Goal: Use online tool/utility: Utilize a website feature to perform a specific function

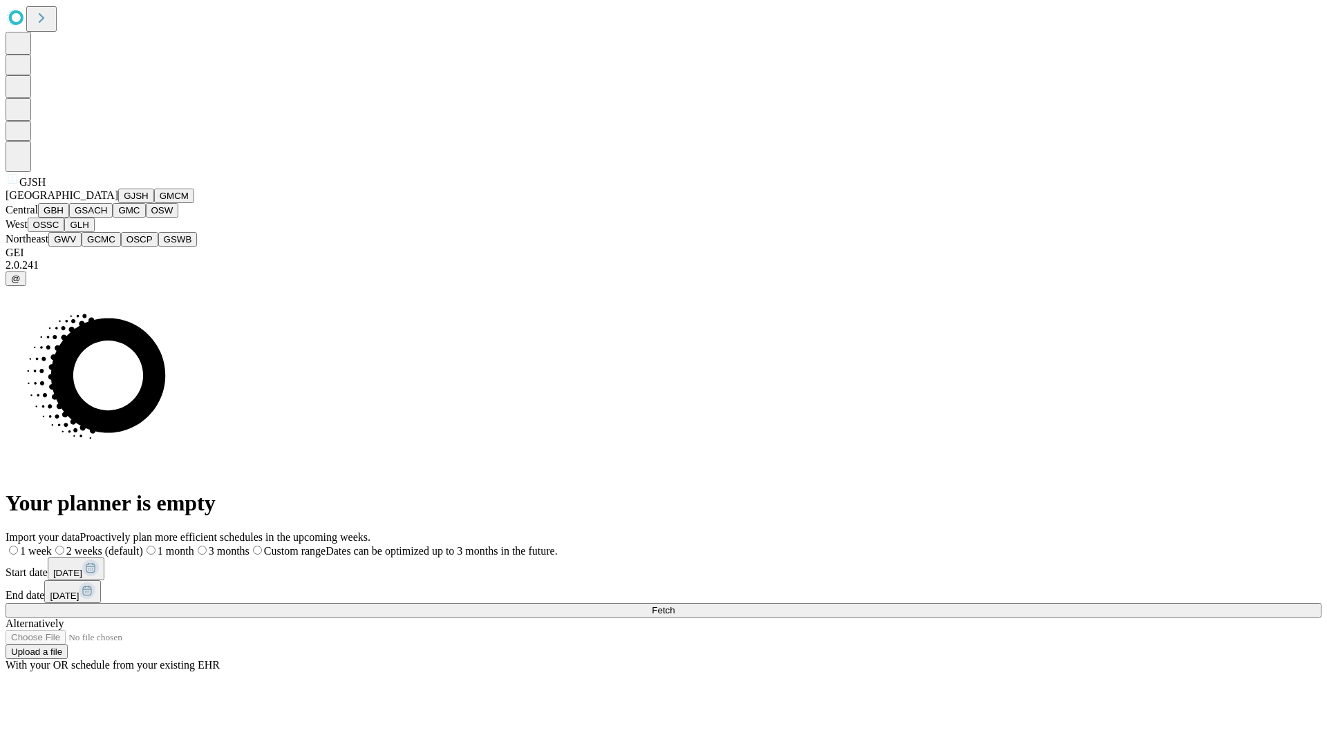
click at [118, 203] on button "GJSH" at bounding box center [136, 196] width 36 height 15
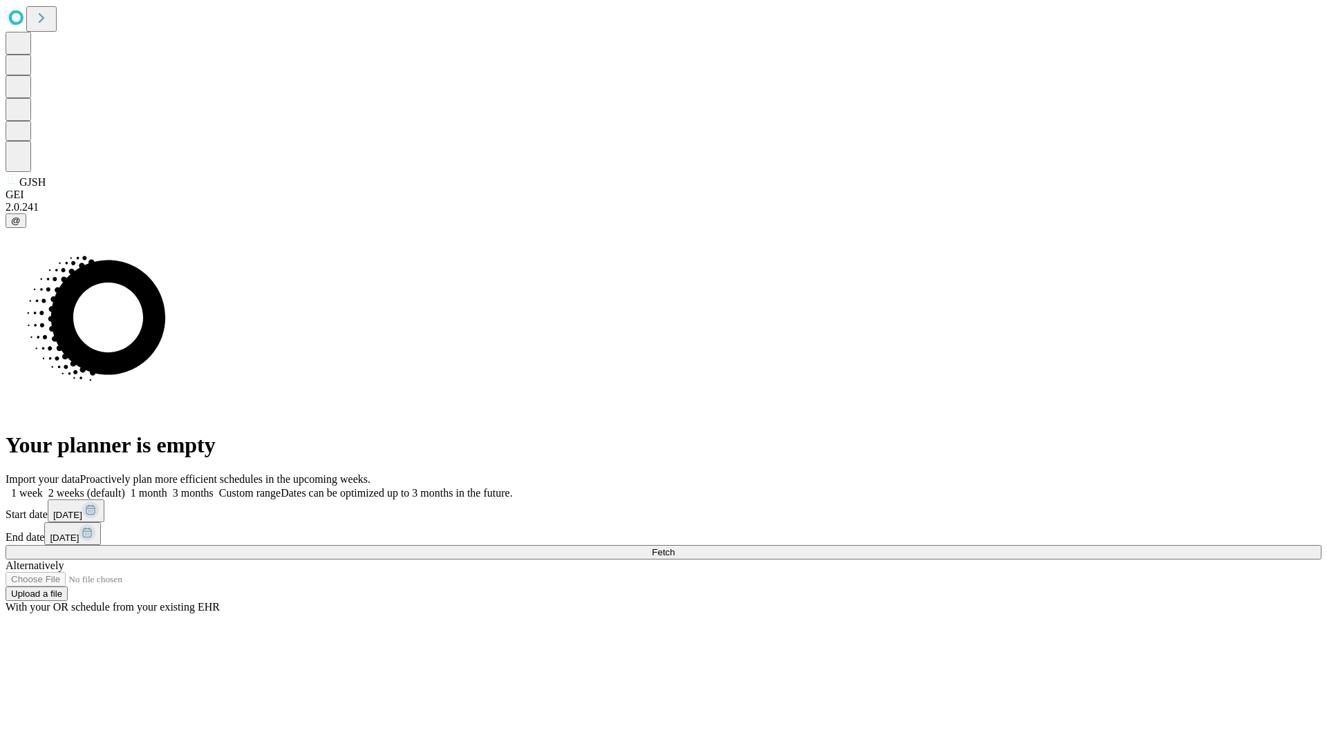
click at [43, 487] on label "1 week" at bounding box center [24, 493] width 37 height 12
click at [674, 547] on span "Fetch" at bounding box center [663, 552] width 23 height 10
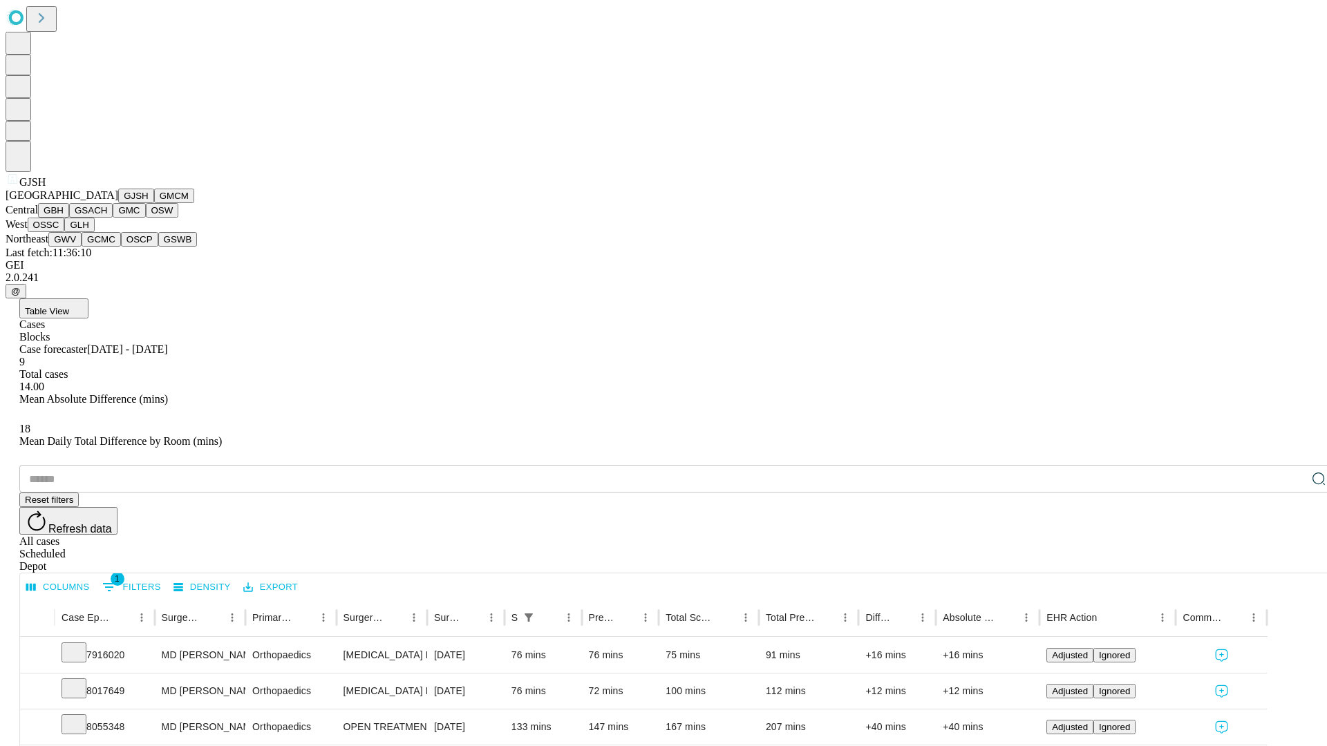
click at [154, 203] on button "GMCM" at bounding box center [174, 196] width 40 height 15
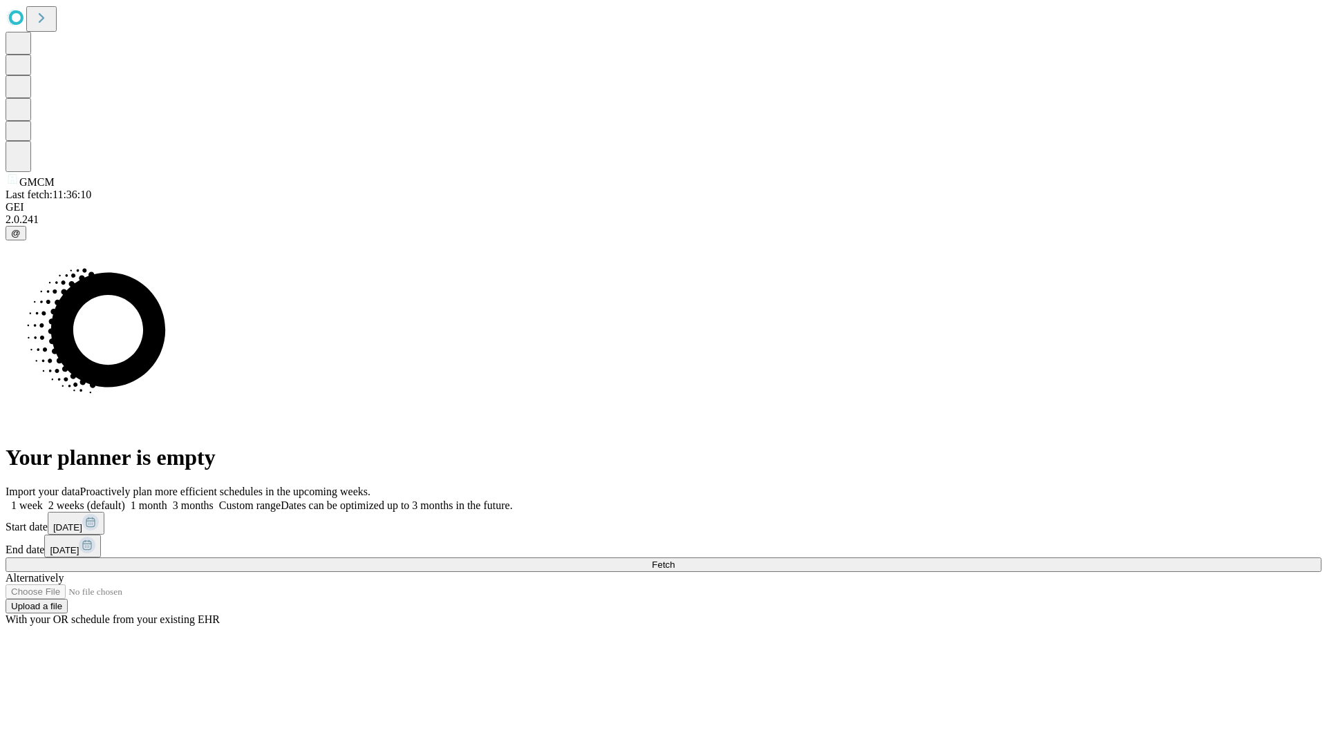
click at [43, 500] on label "1 week" at bounding box center [24, 506] width 37 height 12
click at [674, 560] on span "Fetch" at bounding box center [663, 565] width 23 height 10
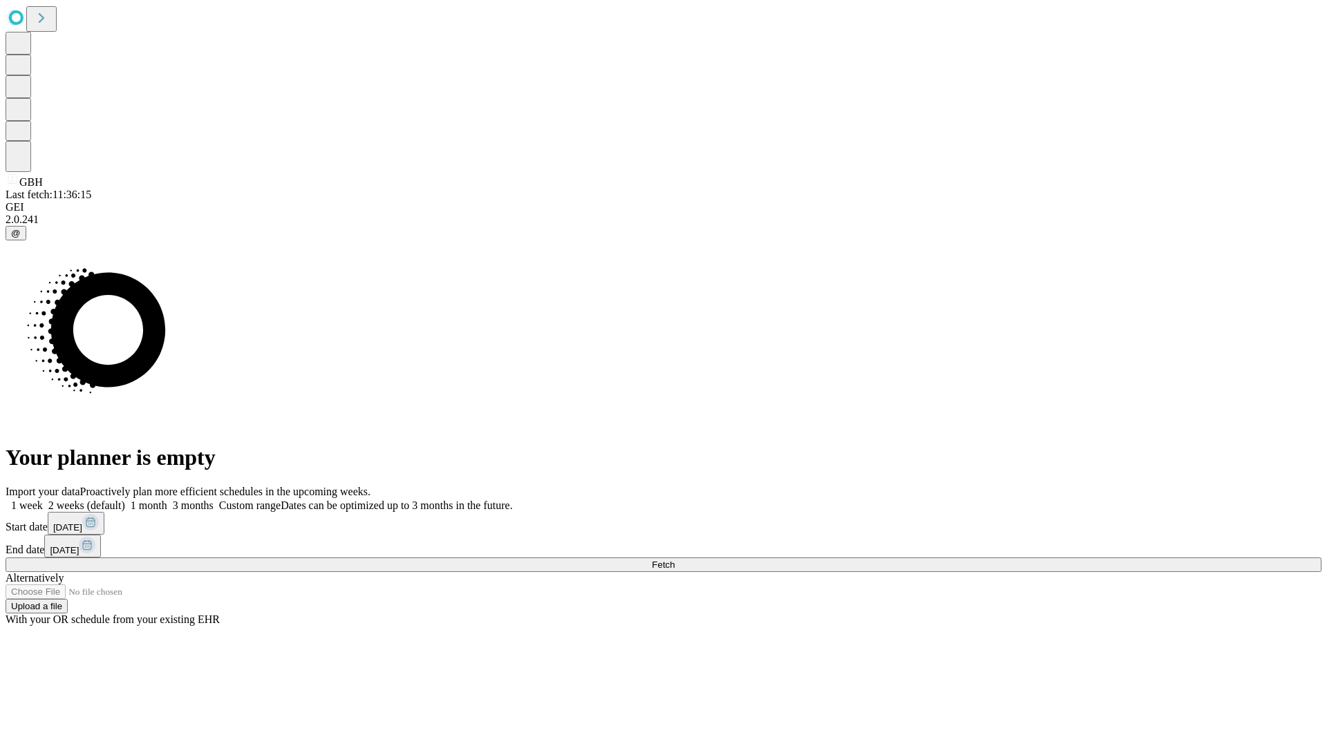
click at [43, 500] on label "1 week" at bounding box center [24, 506] width 37 height 12
click at [674, 560] on span "Fetch" at bounding box center [663, 565] width 23 height 10
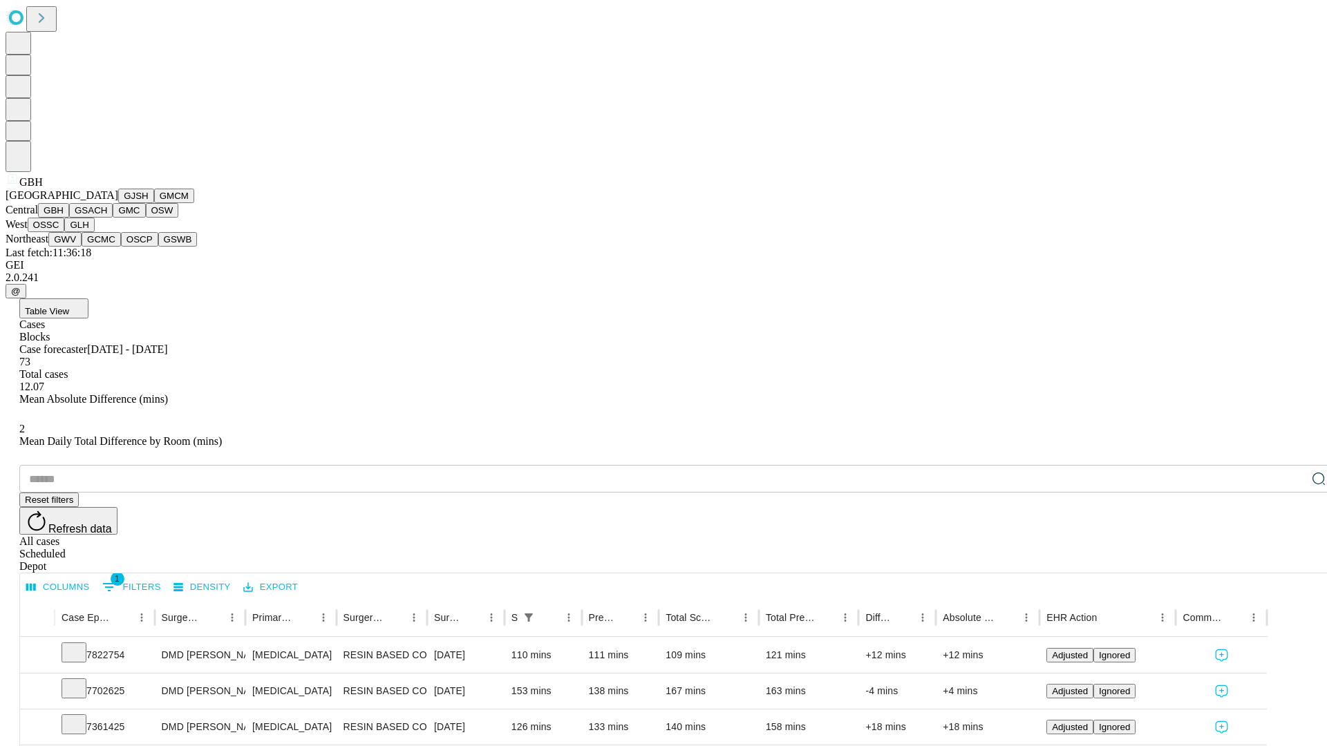
click at [107, 218] on button "GSACH" at bounding box center [91, 210] width 44 height 15
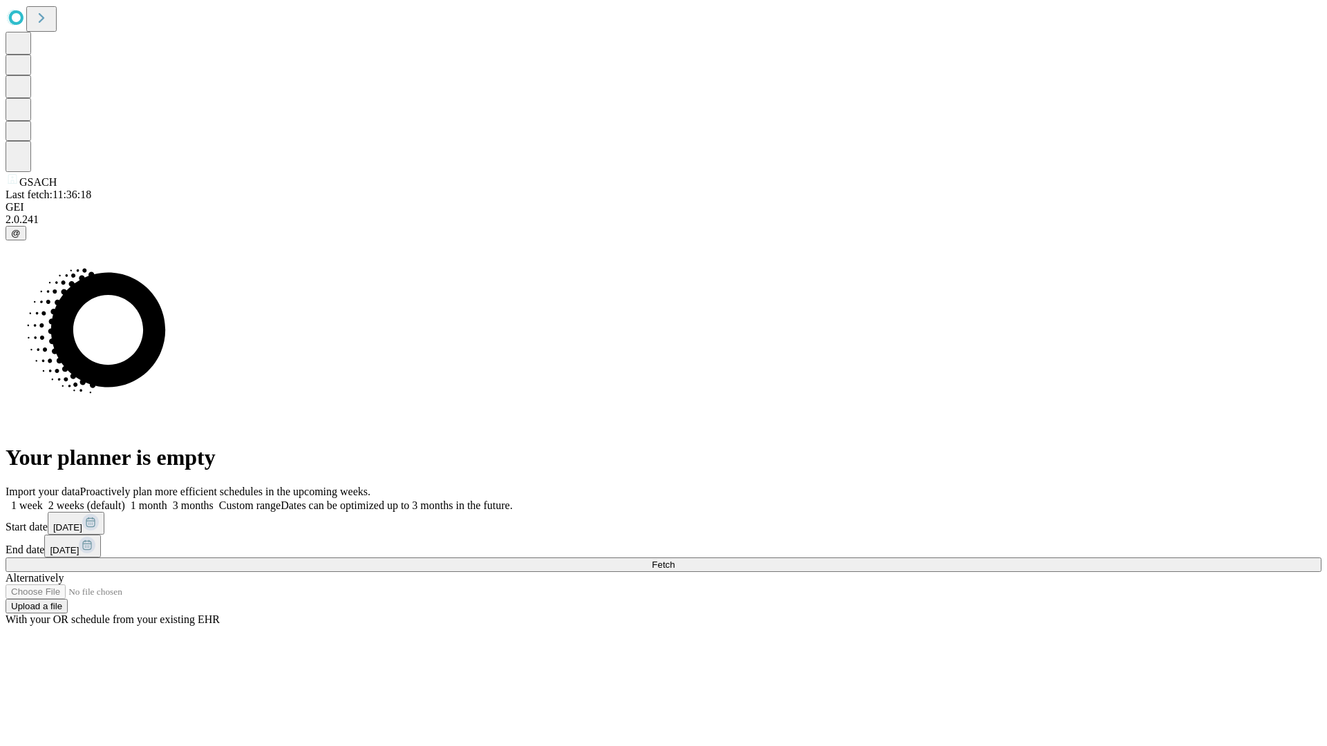
click at [43, 500] on label "1 week" at bounding box center [24, 506] width 37 height 12
click at [674, 560] on span "Fetch" at bounding box center [663, 565] width 23 height 10
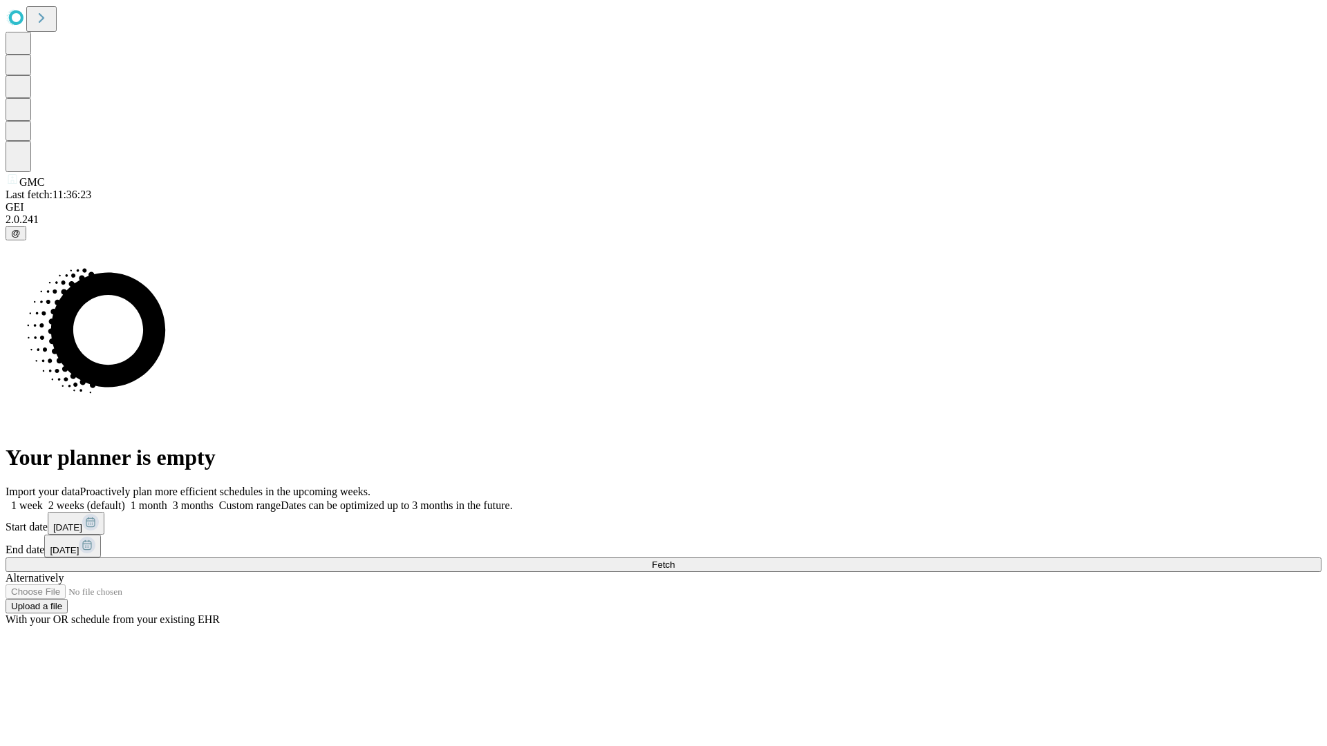
click at [43, 500] on label "1 week" at bounding box center [24, 506] width 37 height 12
click at [674, 560] on span "Fetch" at bounding box center [663, 565] width 23 height 10
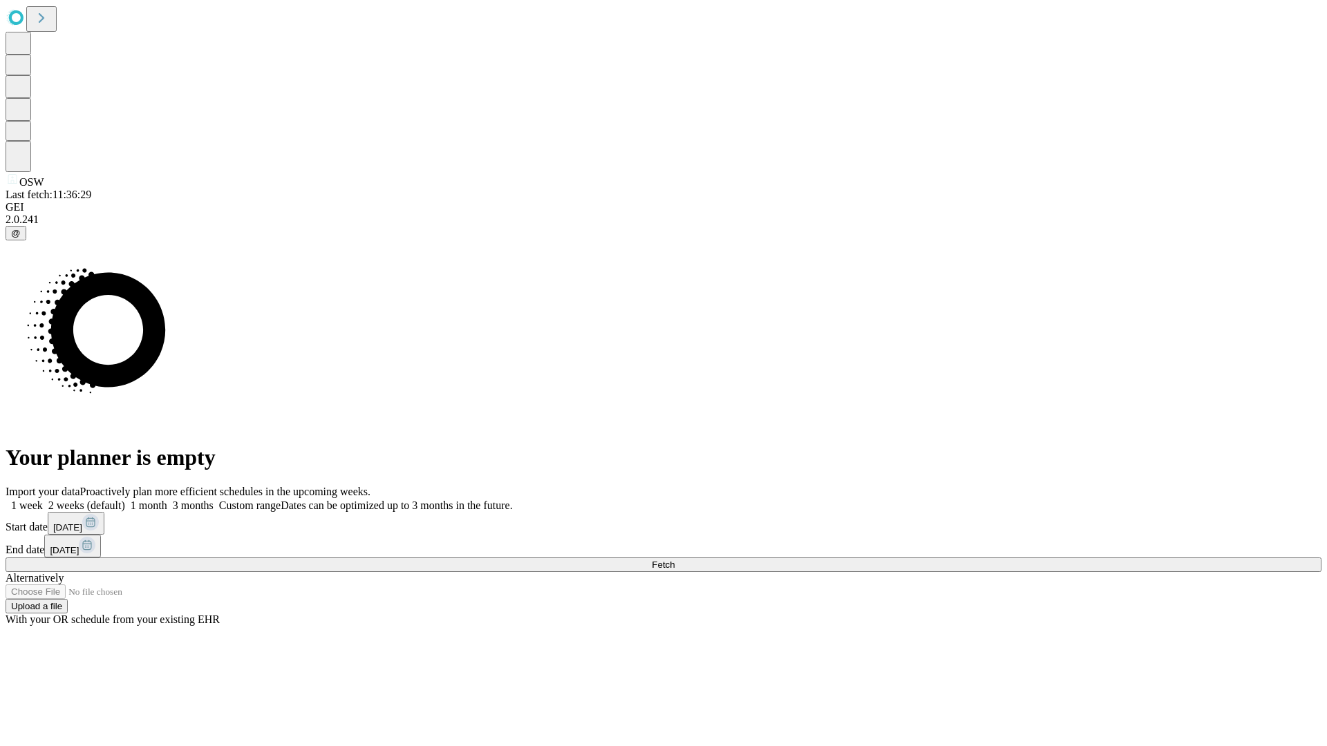
click at [674, 560] on span "Fetch" at bounding box center [663, 565] width 23 height 10
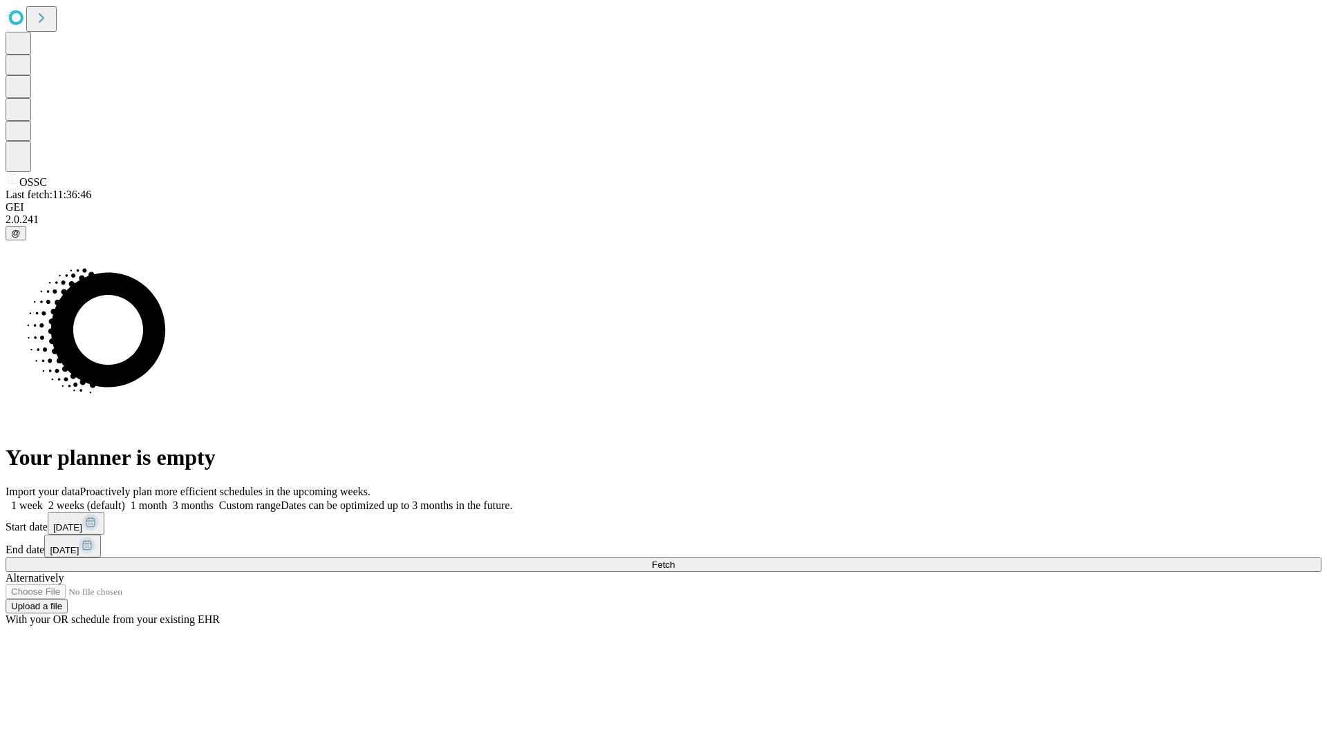
click at [43, 500] on label "1 week" at bounding box center [24, 506] width 37 height 12
click at [674, 560] on span "Fetch" at bounding box center [663, 565] width 23 height 10
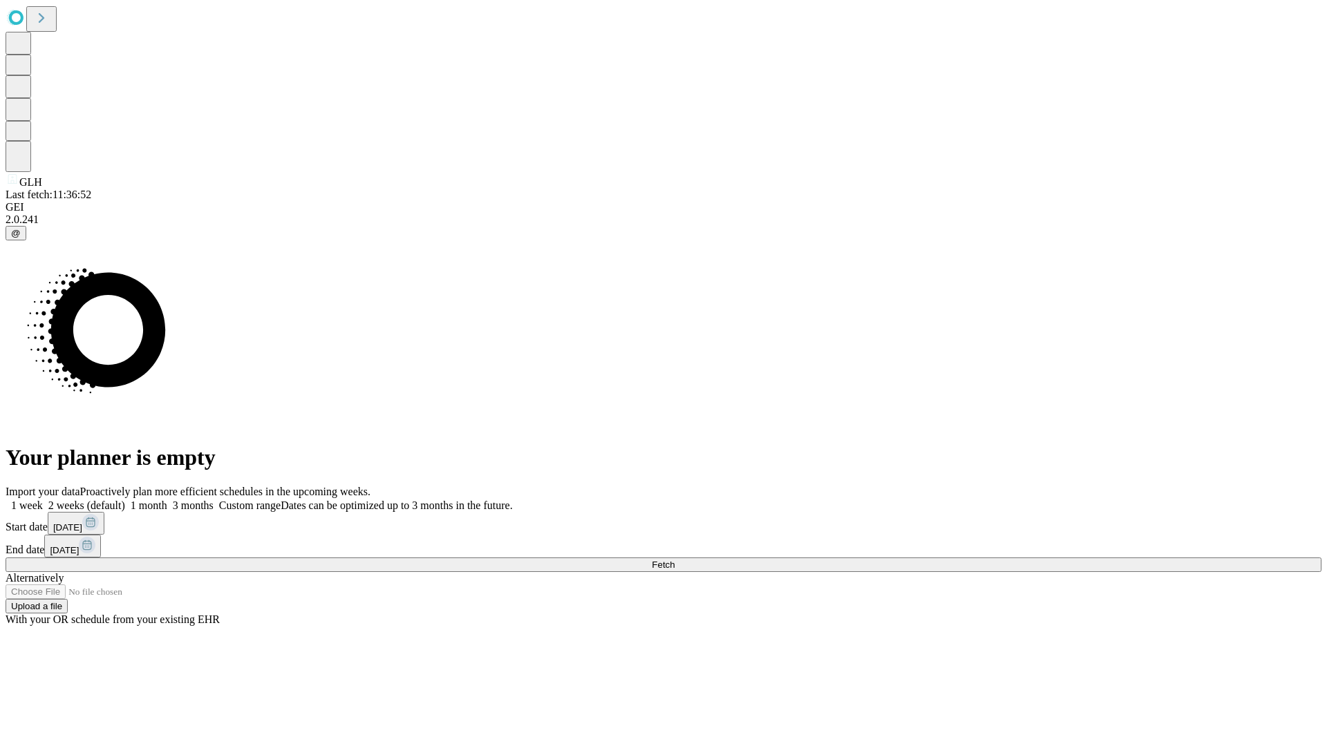
click at [43, 500] on label "1 week" at bounding box center [24, 506] width 37 height 12
click at [674, 560] on span "Fetch" at bounding box center [663, 565] width 23 height 10
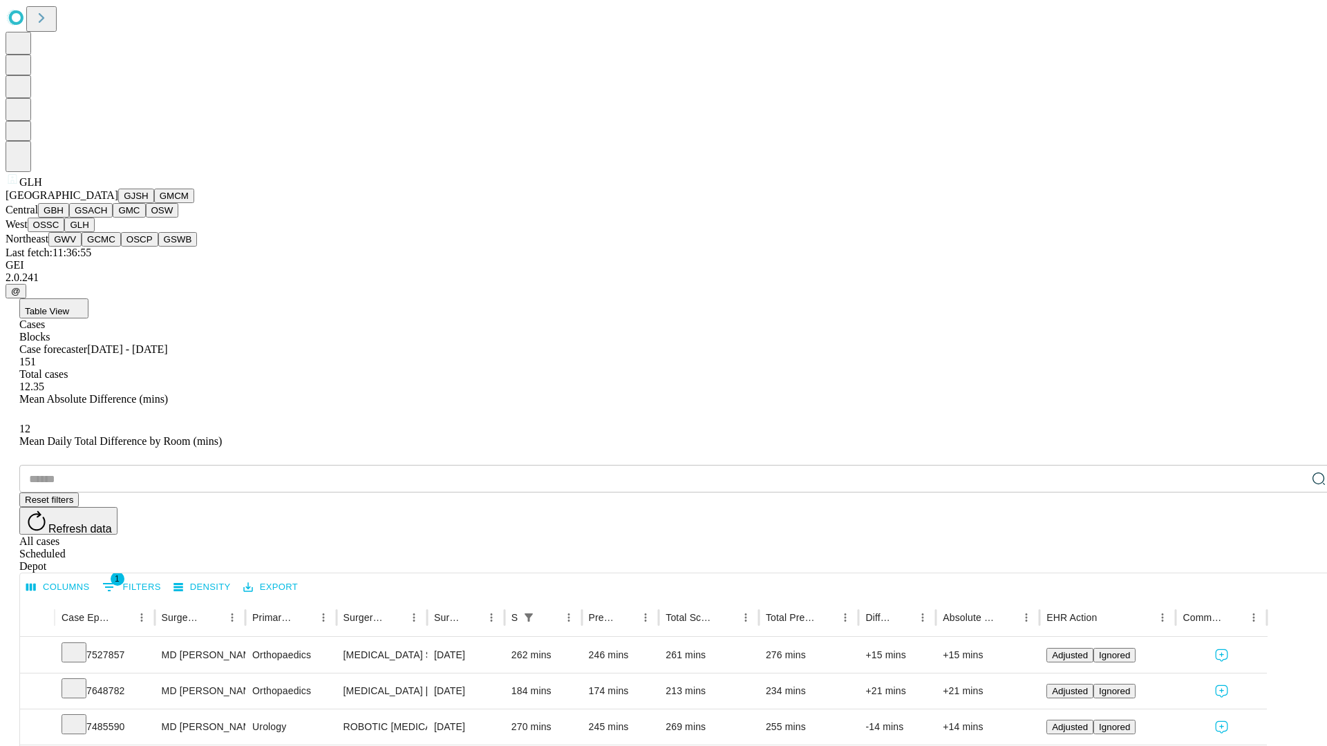
click at [82, 247] on button "GWV" at bounding box center [64, 239] width 33 height 15
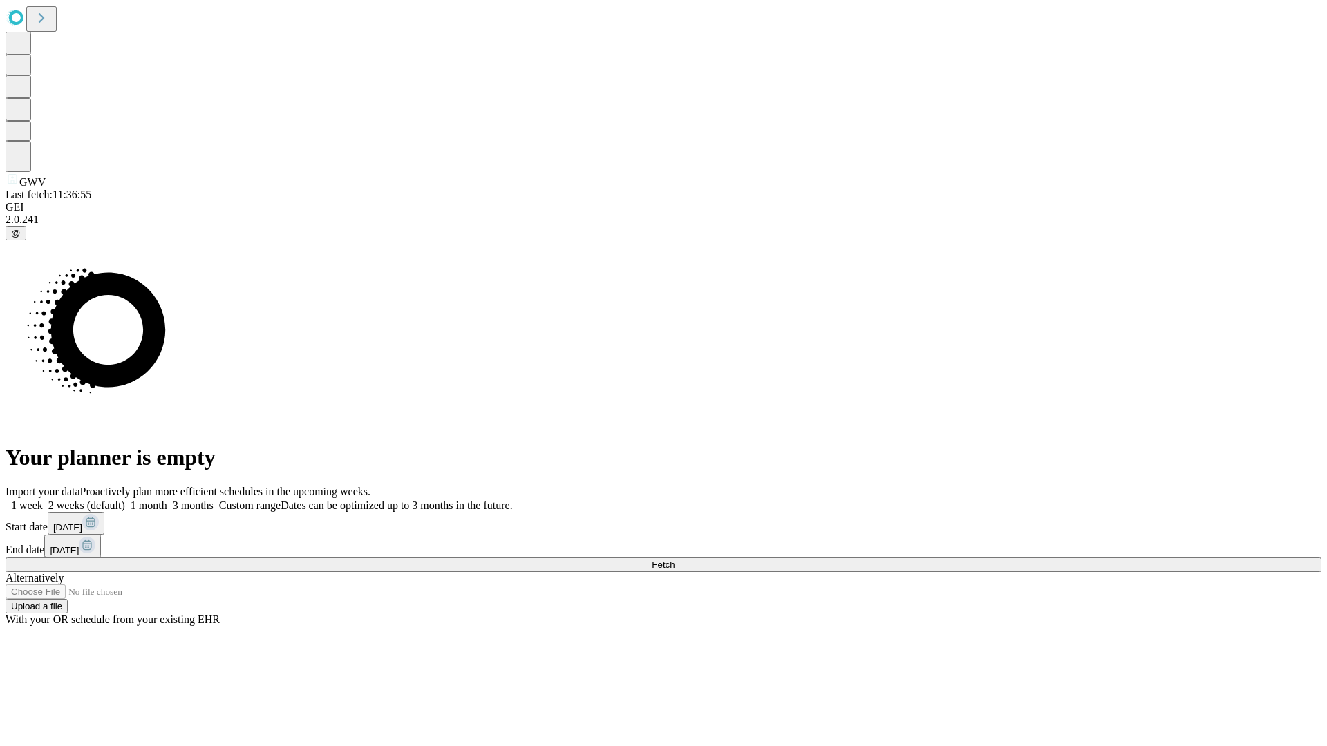
click at [43, 500] on label "1 week" at bounding box center [24, 506] width 37 height 12
click at [674, 560] on span "Fetch" at bounding box center [663, 565] width 23 height 10
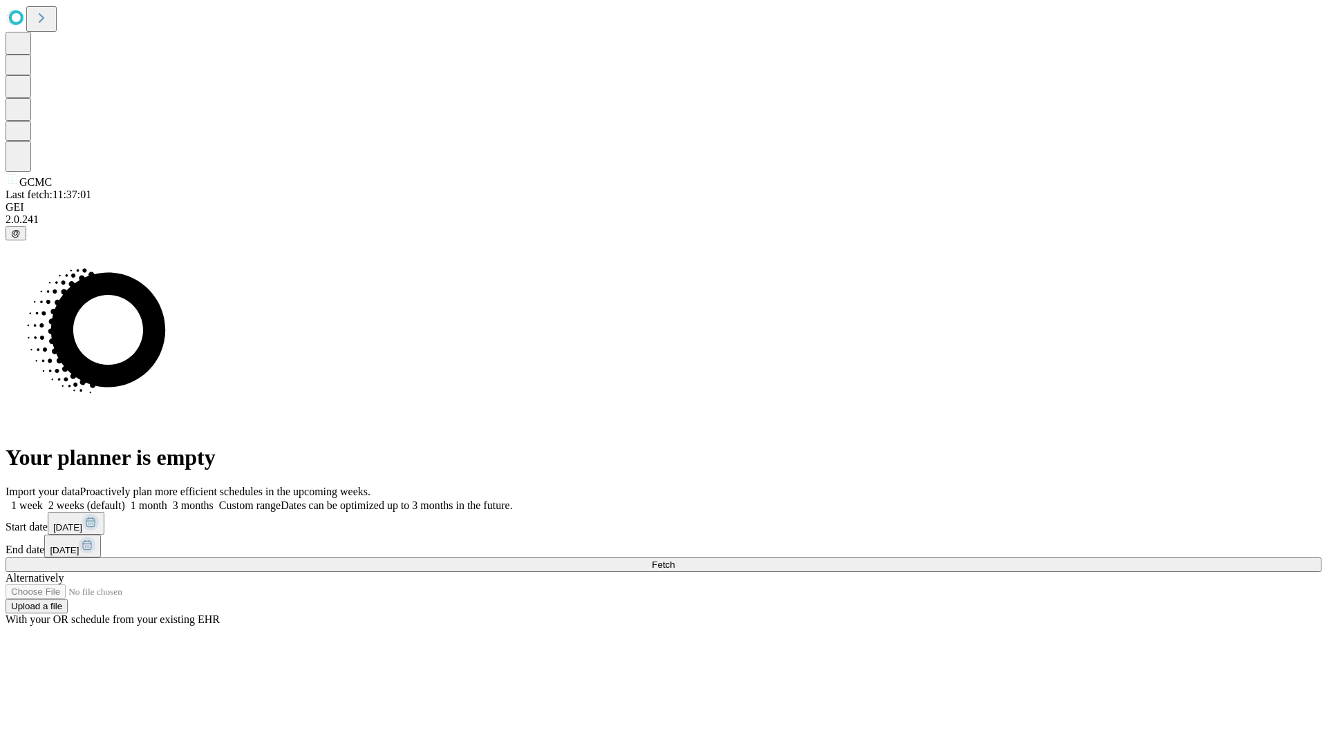
click at [43, 500] on label "1 week" at bounding box center [24, 506] width 37 height 12
click at [674, 560] on span "Fetch" at bounding box center [663, 565] width 23 height 10
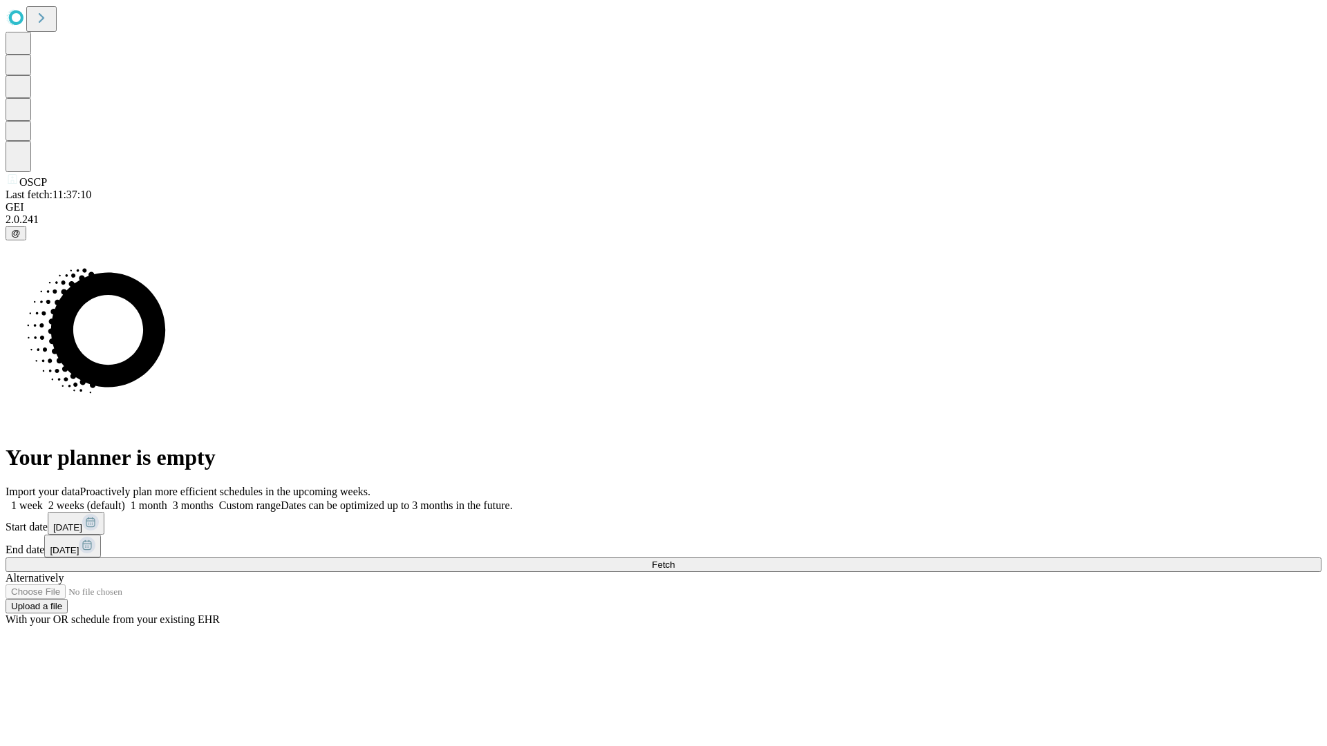
click at [674, 560] on span "Fetch" at bounding box center [663, 565] width 23 height 10
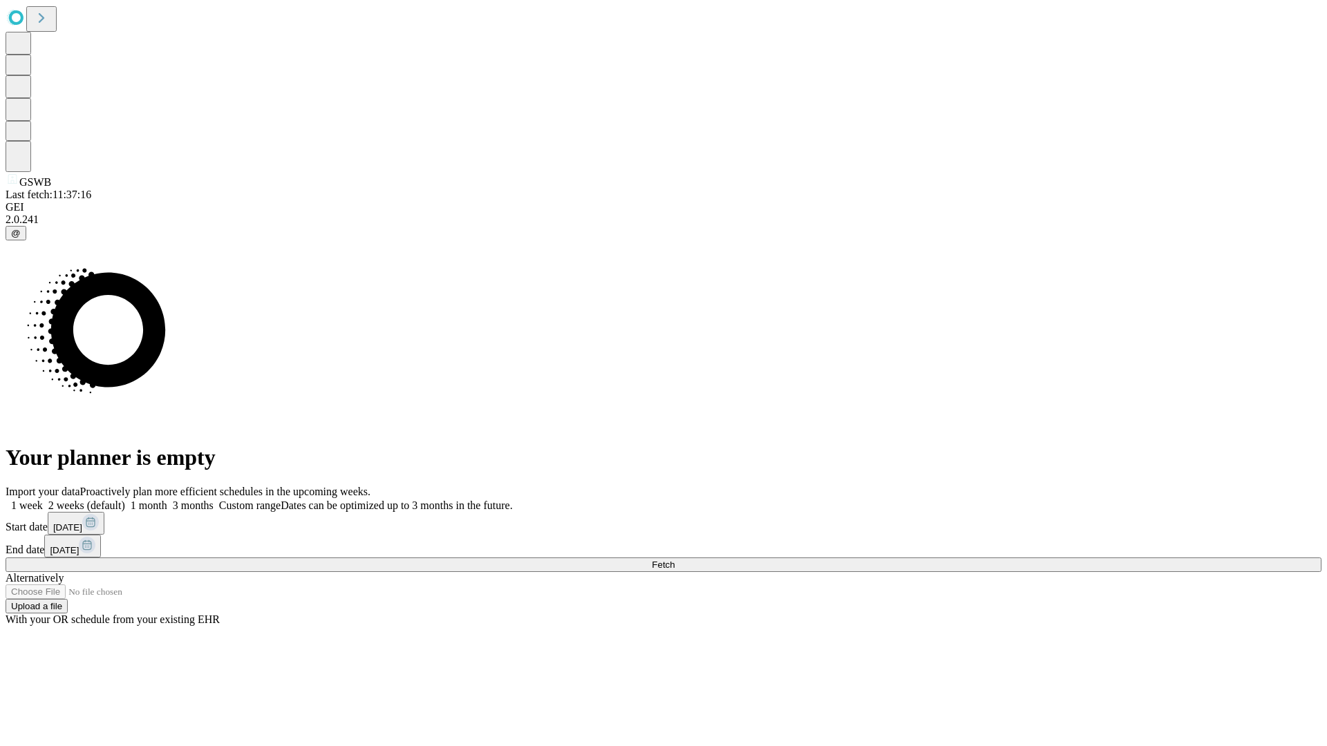
click at [43, 500] on label "1 week" at bounding box center [24, 506] width 37 height 12
click at [674, 560] on span "Fetch" at bounding box center [663, 565] width 23 height 10
